Goal: Information Seeking & Learning: Learn about a topic

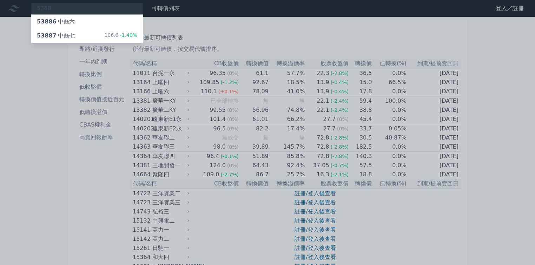
type input "5388"
click at [93, 32] on div "53887 中磊七 106.6 -1.40%" at bounding box center [87, 36] width 112 height 14
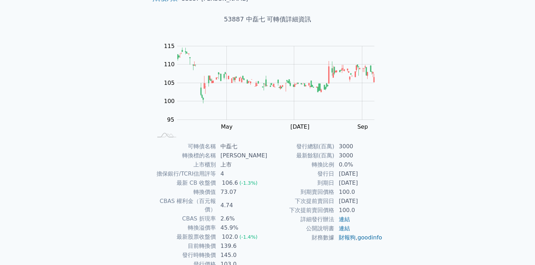
scroll to position [56, 0]
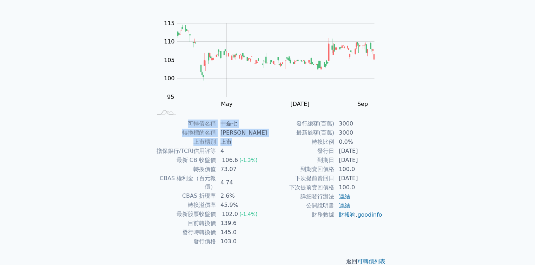
drag, startPoint x: 220, startPoint y: 115, endPoint x: 251, endPoint y: 143, distance: 41.8
click at [251, 143] on div "可轉債列表 › 53887 中磊七 53887 中磊七 可轉債詳細資訊 Zoom Out 100 85 90 95 100 105 110 115 120 L…" at bounding box center [267, 119] width 247 height 317
click at [251, 143] on td "上市" at bounding box center [241, 142] width 51 height 9
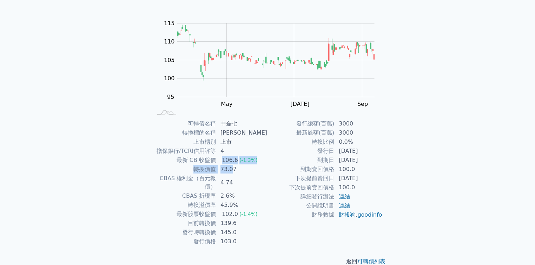
drag, startPoint x: 225, startPoint y: 159, endPoint x: 239, endPoint y: 180, distance: 25.2
click at [237, 169] on tbody "可轉債名稱 中磊七 轉換標的名稱 中磊 上市櫃別 上市 擔保銀行/TCRI信用評等 4 最新 CB 收盤價 106.6 (-1.3%) 轉換價值 73.07 …" at bounding box center [209, 182] width 115 height 127
click at [240, 181] on td "4.74" at bounding box center [241, 183] width 51 height 18
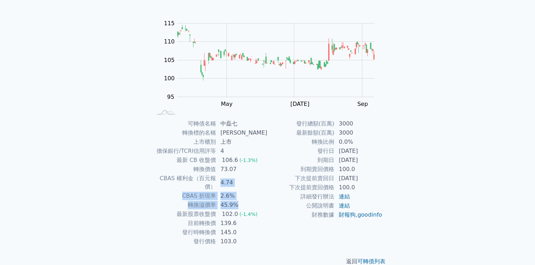
drag, startPoint x: 222, startPoint y: 178, endPoint x: 241, endPoint y: 195, distance: 26.1
click at [241, 195] on tbody "可轉債名稱 中磊七 轉換標的名稱 中磊 上市櫃別 上市 擔保銀行/TCRI信用評等 4 最新 CB 收盤價 106.6 (-1.3%) 轉換價值 73.07 …" at bounding box center [209, 182] width 115 height 127
click at [244, 201] on td "45.9%" at bounding box center [241, 205] width 51 height 9
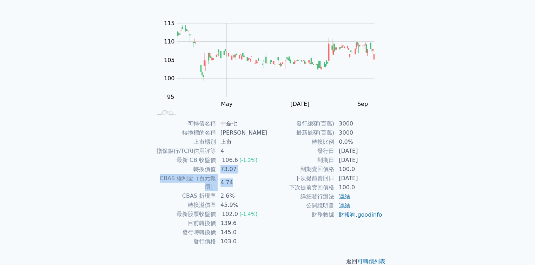
drag, startPoint x: 221, startPoint y: 168, endPoint x: 240, endPoint y: 177, distance: 20.9
click at [240, 177] on tbody "可轉債名稱 中磊七 轉換標的名稱 中磊 上市櫃別 上市 擔保銀行/TCRI信用評等 4 最新 CB 收盤價 106.6 (-1.3%) 轉換價值 73.07 …" at bounding box center [209, 182] width 115 height 127
drag, startPoint x: 224, startPoint y: 206, endPoint x: 240, endPoint y: 207, distance: 16.2
click at [240, 210] on td "102.0 (-1.4%)" at bounding box center [241, 214] width 51 height 9
drag, startPoint x: 219, startPoint y: 213, endPoint x: 243, endPoint y: 214, distance: 23.5
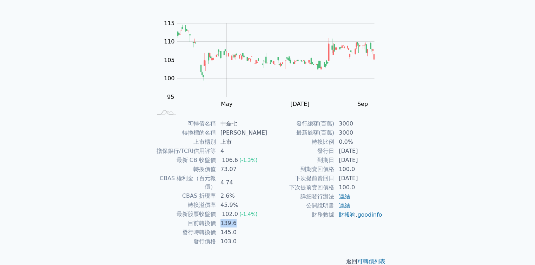
click at [243, 219] on tr "目前轉換價 139.6" at bounding box center [209, 223] width 115 height 9
click at [243, 219] on td "139.6" at bounding box center [241, 223] width 51 height 9
drag, startPoint x: 225, startPoint y: 214, endPoint x: 252, endPoint y: 213, distance: 26.7
click at [247, 219] on td "139.6" at bounding box center [241, 223] width 51 height 9
click at [346, 198] on link "連結" at bounding box center [344, 196] width 11 height 7
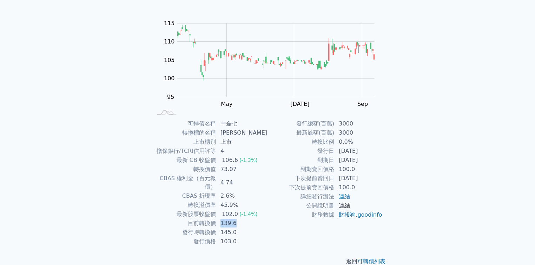
click at [344, 206] on link "連結" at bounding box center [344, 206] width 11 height 7
click at [349, 214] on link "財報狗" at bounding box center [347, 215] width 17 height 7
click at [357, 218] on link "goodinfo" at bounding box center [369, 215] width 25 height 7
drag, startPoint x: 222, startPoint y: 151, endPoint x: 232, endPoint y: 150, distance: 9.6
click at [232, 150] on td "4" at bounding box center [241, 151] width 51 height 9
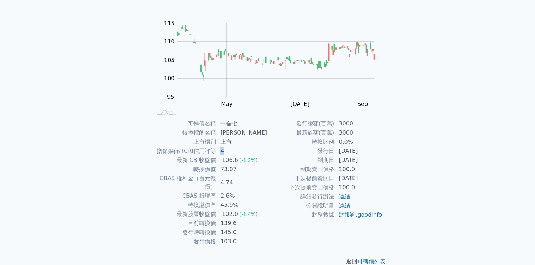
click at [232, 150] on td "4" at bounding box center [241, 151] width 51 height 9
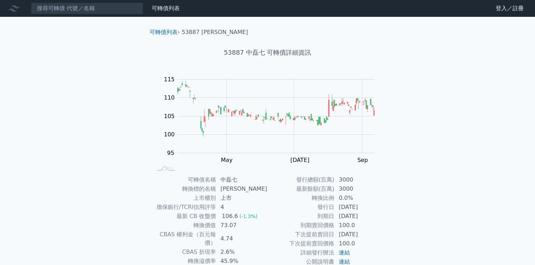
scroll to position [28, 0]
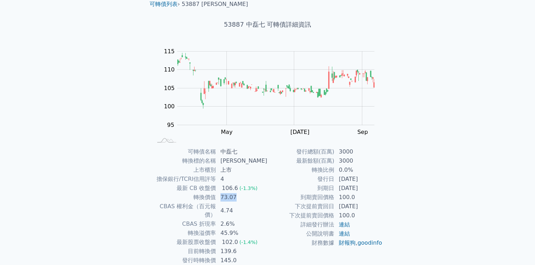
drag, startPoint x: 223, startPoint y: 197, endPoint x: 241, endPoint y: 197, distance: 18.2
click at [241, 197] on td "73.07" at bounding box center [241, 197] width 51 height 9
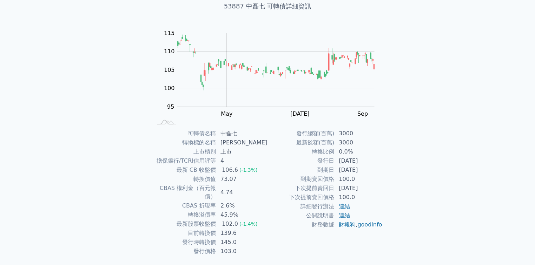
scroll to position [56, 0]
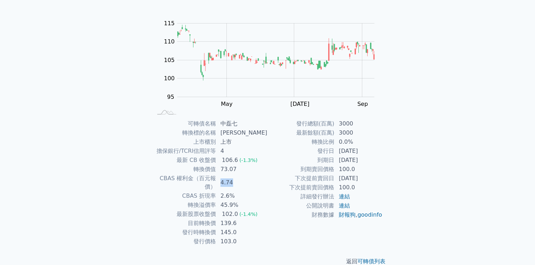
drag, startPoint x: 224, startPoint y: 180, endPoint x: 236, endPoint y: 178, distance: 12.1
click at [236, 178] on td "4.74" at bounding box center [241, 183] width 51 height 18
click at [178, 179] on td "CBAS 權利金（百元報價）" at bounding box center [184, 183] width 64 height 18
drag, startPoint x: 154, startPoint y: 178, endPoint x: 237, endPoint y: 175, distance: 83.6
click at [237, 175] on tr "CBAS 權利金（百元報價） 4.74" at bounding box center [209, 183] width 115 height 18
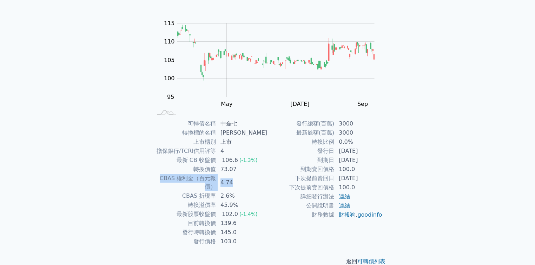
drag, startPoint x: 322, startPoint y: 152, endPoint x: 372, endPoint y: 152, distance: 50.2
click at [372, 152] on tr "發行日 [DATE]" at bounding box center [324, 151] width 115 height 9
click at [372, 152] on td "[DATE]" at bounding box center [358, 151] width 48 height 9
drag, startPoint x: 321, startPoint y: 160, endPoint x: 372, endPoint y: 157, distance: 51.3
click at [372, 157] on tr "到期日 [DATE]" at bounding box center [324, 160] width 115 height 9
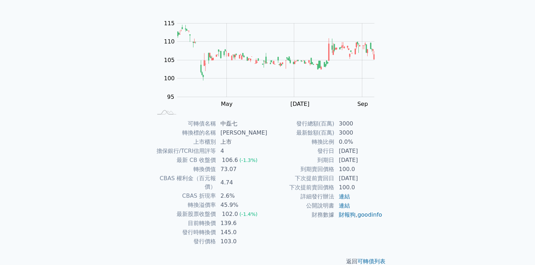
click at [370, 160] on td "[DATE]" at bounding box center [358, 160] width 48 height 9
drag, startPoint x: 308, startPoint y: 167, endPoint x: 354, endPoint y: 167, distance: 46.3
click at [354, 167] on tr "到期賣回價格 100.0" at bounding box center [324, 169] width 115 height 9
click at [354, 167] on td "100.0" at bounding box center [358, 169] width 48 height 9
drag, startPoint x: 299, startPoint y: 177, endPoint x: 379, endPoint y: 182, distance: 80.2
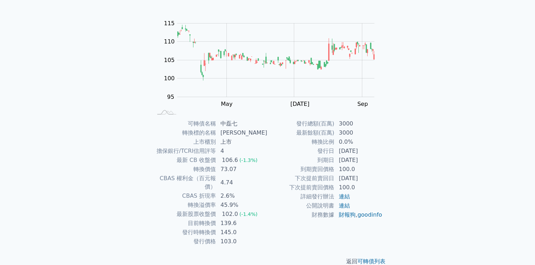
click at [379, 182] on tr "下次提前賣回日 [DATE]" at bounding box center [324, 178] width 115 height 9
click at [319, 183] on td "下次提前賣回價格" at bounding box center [300, 187] width 67 height 9
drag, startPoint x: 297, startPoint y: 178, endPoint x: 355, endPoint y: 184, distance: 58.9
click at [355, 184] on tbody "發行總額(百萬) 3000 最新餘額(百萬) 3000 轉換比例 0.0% 發行日 [DATE] 到期日 [DATE] 到期賣回價格 100.0 下次提前賣回…" at bounding box center [324, 169] width 115 height 100
click at [320, 182] on td "下次提前賣回日" at bounding box center [300, 178] width 67 height 9
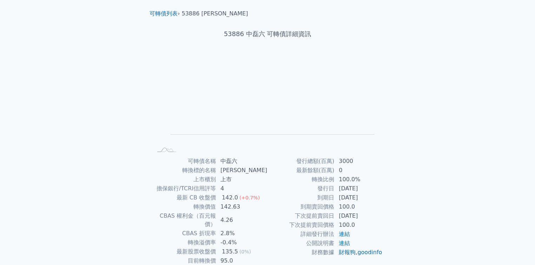
scroll to position [56, 0]
